Goal: Task Accomplishment & Management: Manage account settings

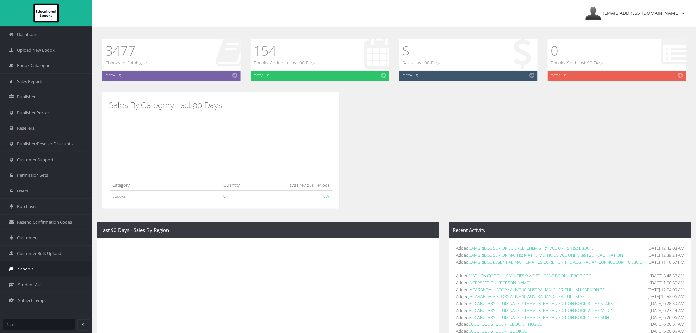
click at [33, 271] on span "Schools" at bounding box center [25, 269] width 15 height 6
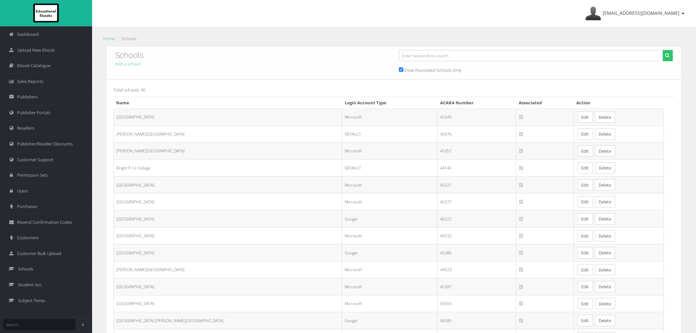
click at [578, 136] on link "Edit" at bounding box center [585, 134] width 15 height 12
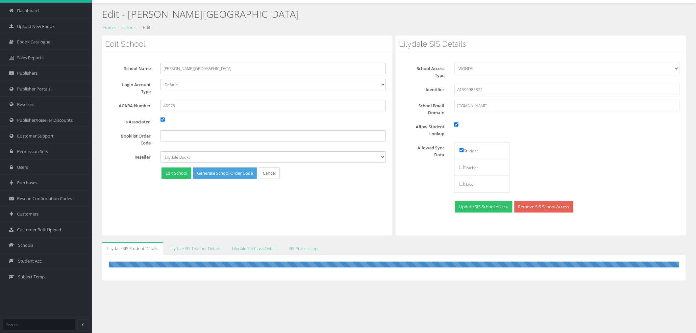
scroll to position [41, 0]
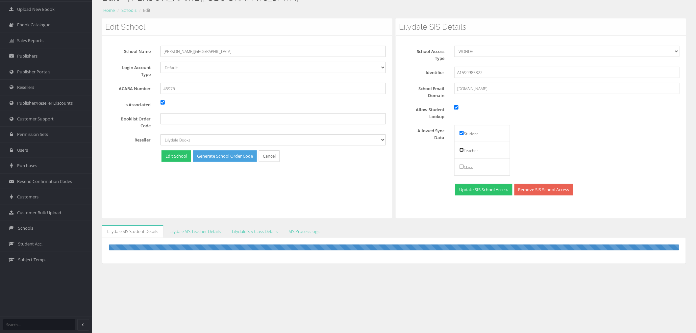
click at [462, 150] on input "checkbox" at bounding box center [462, 150] width 4 height 4
click at [462, 149] on input "checkbox" at bounding box center [462, 150] width 4 height 4
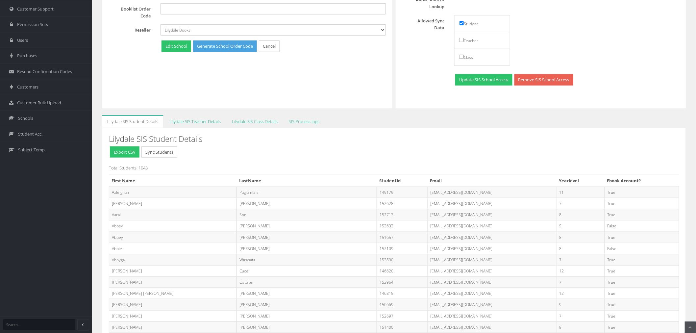
click at [202, 121] on link "Lilydale SIS Teacher Details" at bounding box center [195, 121] width 62 height 13
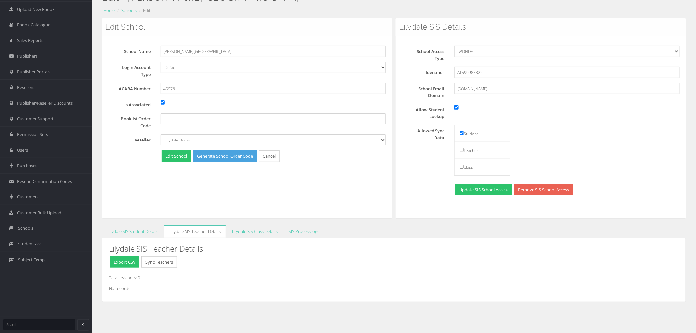
click at [152, 238] on div "Lilydale SIS Student Details Export CSV Sync Students Total Students: 1043 Firs…" at bounding box center [394, 270] width 584 height 64
click at [151, 230] on link "Lilydale SIS Student Details" at bounding box center [133, 231] width 62 height 13
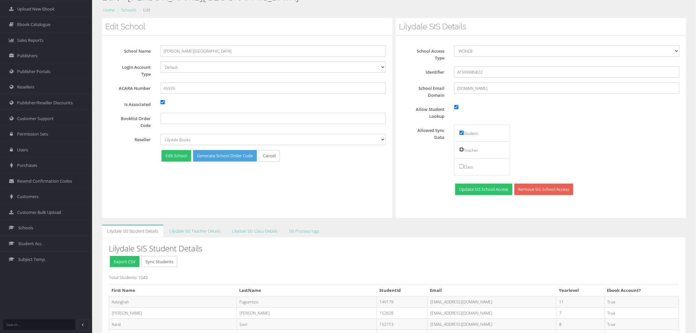
click at [461, 150] on input "checkbox" at bounding box center [462, 149] width 4 height 4
checkbox input "true"
click at [480, 191] on button "Update SIS School Access" at bounding box center [483, 190] width 57 height 12
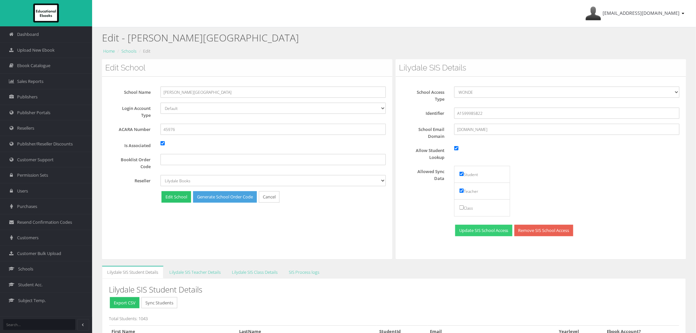
click at [475, 232] on button "Update SIS School Access" at bounding box center [483, 231] width 57 height 12
click at [211, 273] on link "Lilydale SIS Teacher Details" at bounding box center [195, 272] width 62 height 13
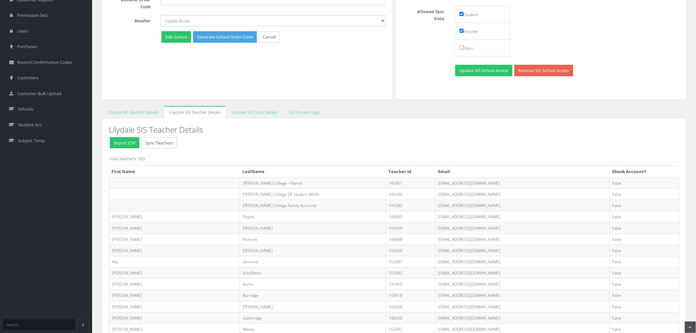
scroll to position [94, 0]
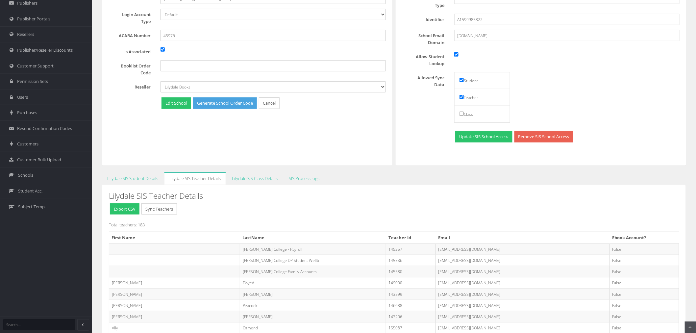
click at [162, 208] on button "Sync Teachers" at bounding box center [159, 209] width 36 height 12
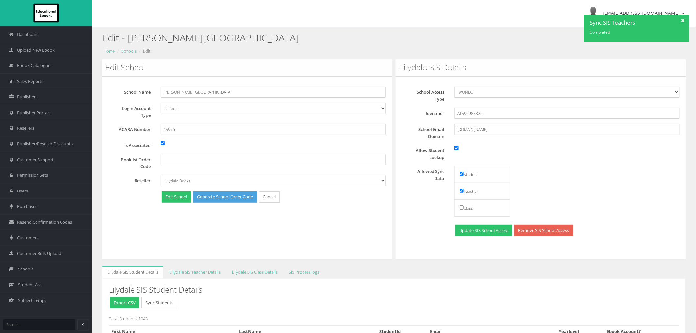
click at [685, 18] on div at bounding box center [684, 20] width 12 height 10
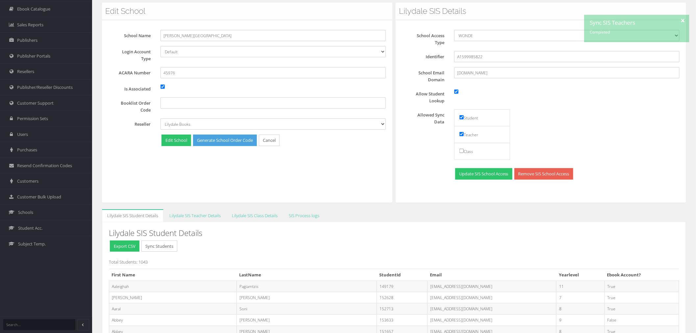
scroll to position [146, 0]
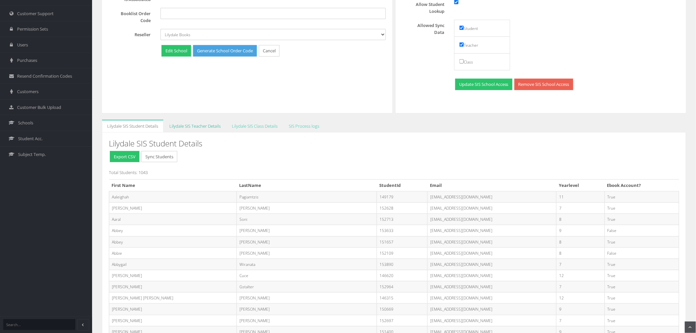
click at [192, 129] on link "Lilydale SIS Teacher Details" at bounding box center [195, 126] width 62 height 13
click at [133, 125] on link "Lilydale SIS Student Details" at bounding box center [133, 126] width 62 height 13
click at [187, 124] on link "Lilydale SIS Teacher Details" at bounding box center [195, 126] width 62 height 13
click at [136, 125] on link "Lilydale SIS Student Details" at bounding box center [133, 126] width 62 height 13
click at [160, 157] on button "Sync Students" at bounding box center [159, 157] width 36 height 12
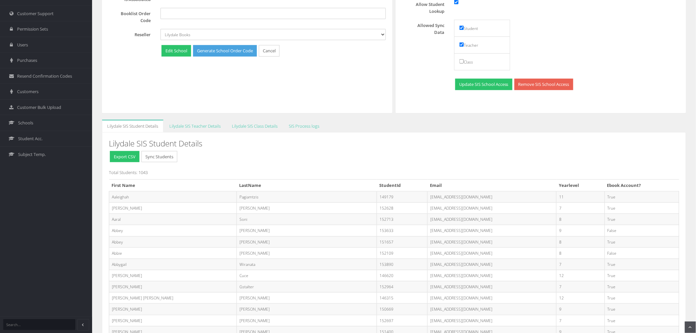
scroll to position [183, 0]
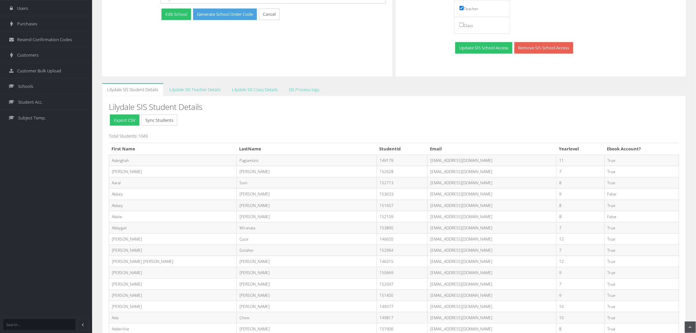
click at [156, 120] on button "Sync Students" at bounding box center [159, 120] width 36 height 12
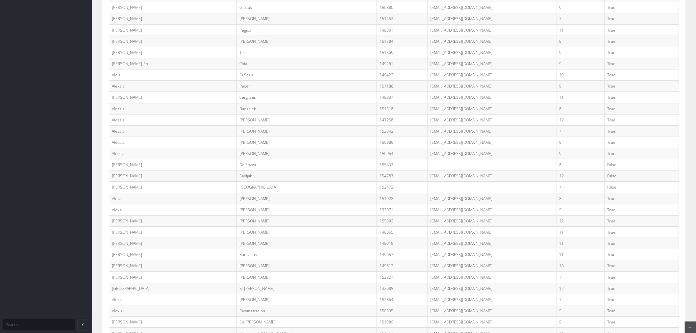
scroll to position [0, 0]
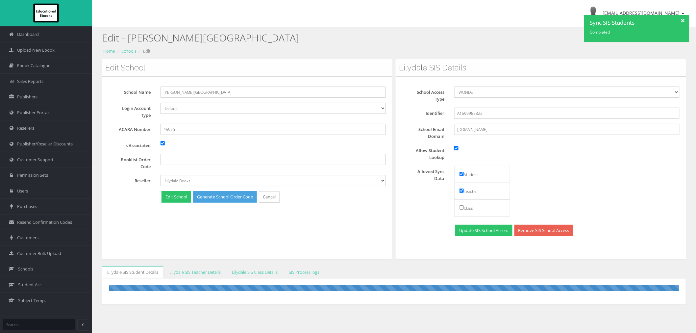
click at [680, 20] on div at bounding box center [684, 20] width 12 height 10
click at [682, 22] on div at bounding box center [684, 20] width 12 height 10
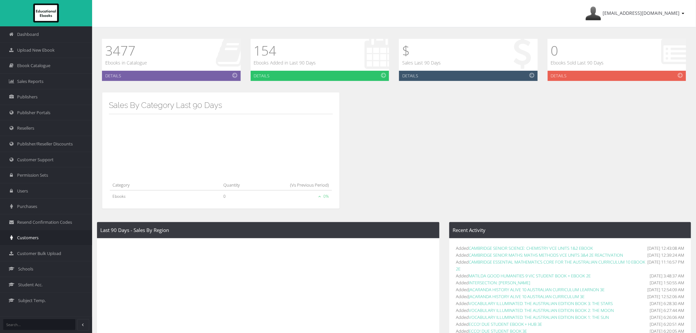
click at [27, 242] on link "Customers" at bounding box center [46, 238] width 92 height 16
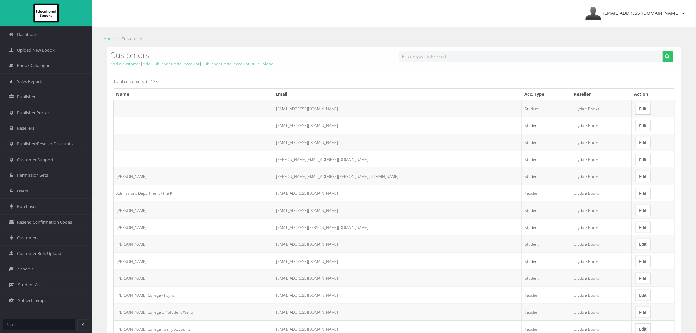
click at [419, 60] on input "text" at bounding box center [531, 56] width 264 height 11
paste input "Dacry Oldfield"
click at [410, 57] on input "Dacry Oldfield" at bounding box center [531, 56] width 264 height 11
type input "[PERSON_NAME]"
click at [663, 51] on button "submit" at bounding box center [668, 56] width 10 height 11
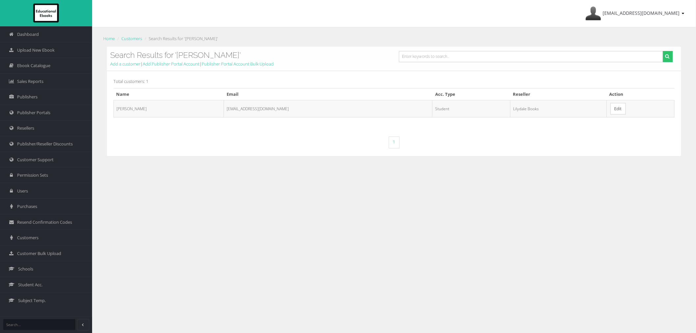
click at [610, 111] on link "Edit" at bounding box center [617, 109] width 15 height 12
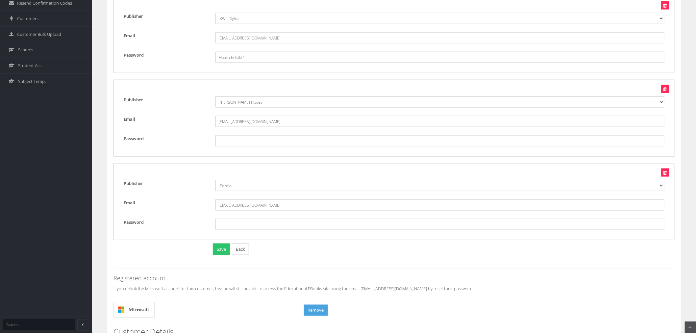
scroll to position [292, 0]
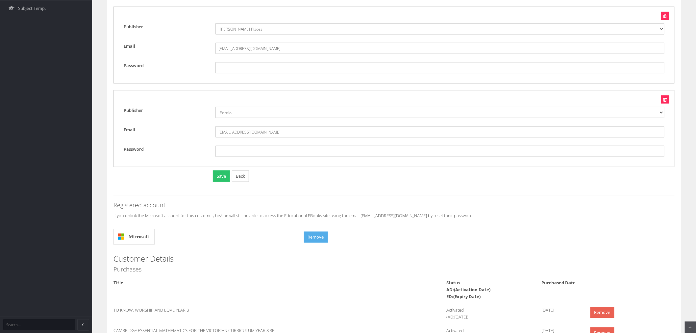
click at [309, 241] on button "Remove" at bounding box center [316, 238] width 24 height 12
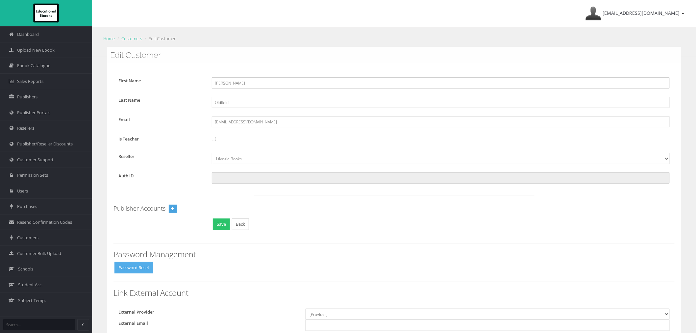
click at [142, 269] on button "Password Reset" at bounding box center [133, 268] width 39 height 12
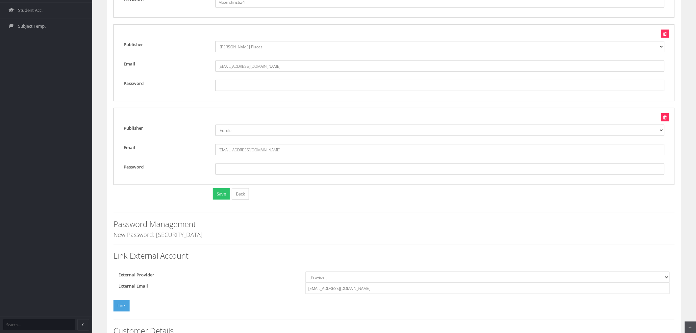
scroll to position [329, 0]
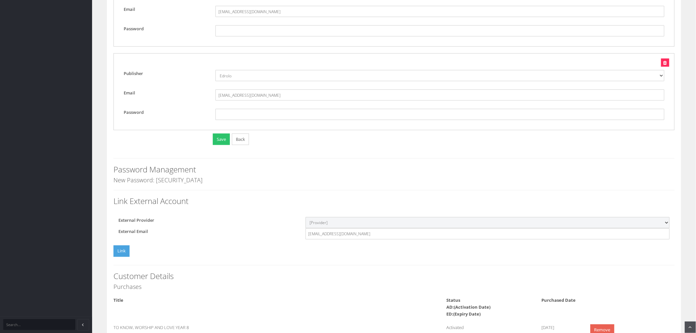
click at [336, 222] on select "[Provider] Google Microsoft" at bounding box center [488, 222] width 364 height 11
select select "Microsoft"
click at [306, 217] on select "[Provider] Google Microsoft" at bounding box center [488, 222] width 364 height 11
click at [124, 253] on button "Link" at bounding box center [121, 251] width 16 height 12
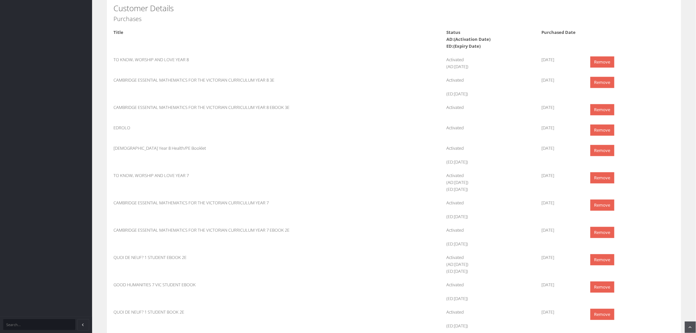
scroll to position [614, 0]
